Goal: Task Accomplishment & Management: Complete application form

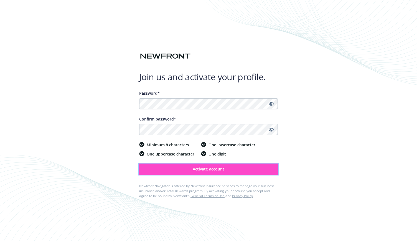
click at [233, 165] on button "Activate account" at bounding box center [208, 168] width 139 height 11
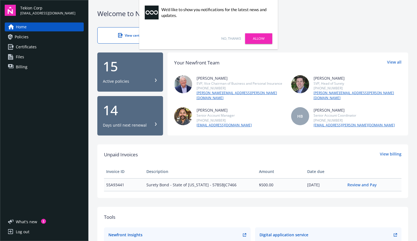
click at [230, 39] on link "No, thanks" at bounding box center [231, 38] width 20 height 5
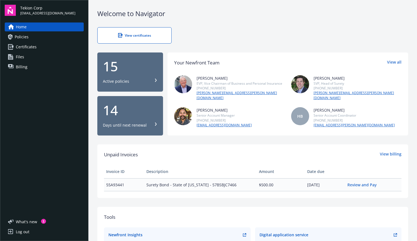
click at [351, 13] on div "Welcome to Navigator" at bounding box center [252, 13] width 311 height 9
